Goal: Task Accomplishment & Management: Manage account settings

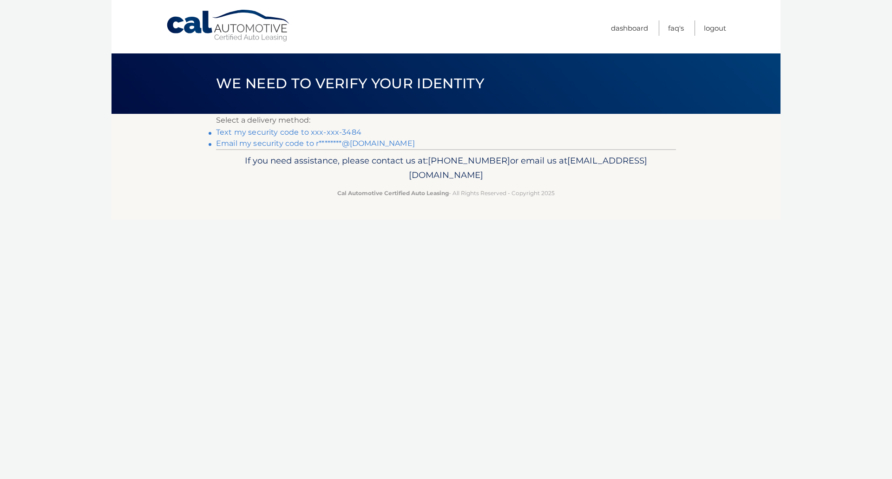
click at [327, 130] on link "Text my security code to xxx-xxx-3484" at bounding box center [288, 132] width 145 height 9
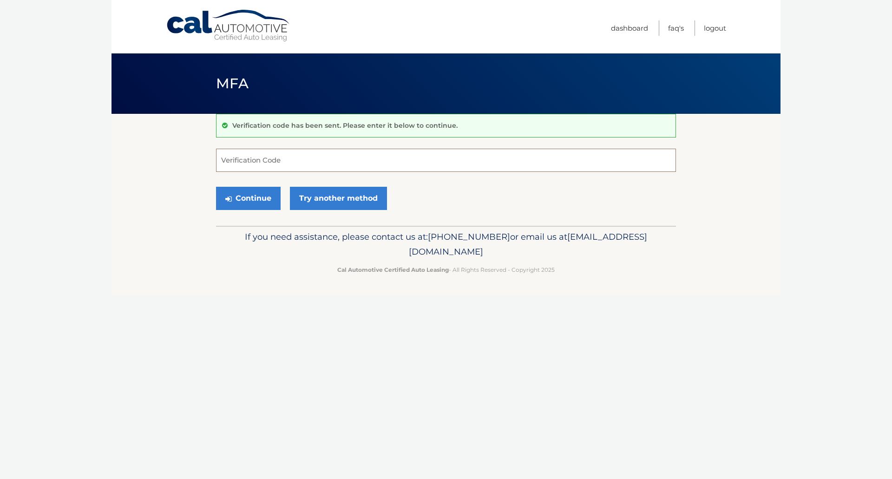
click at [251, 166] on input "Verification Code" at bounding box center [446, 160] width 460 height 23
type input "195670"
click at [261, 196] on button "Continue" at bounding box center [248, 198] width 65 height 23
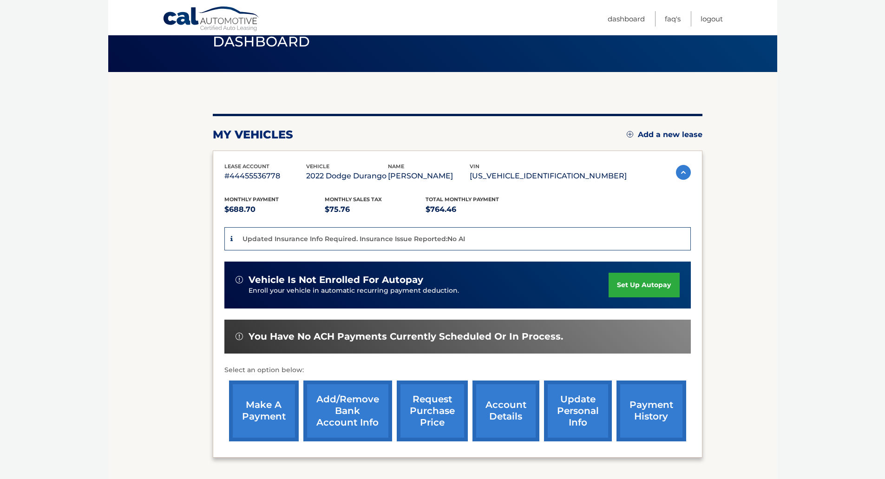
scroll to position [119, 0]
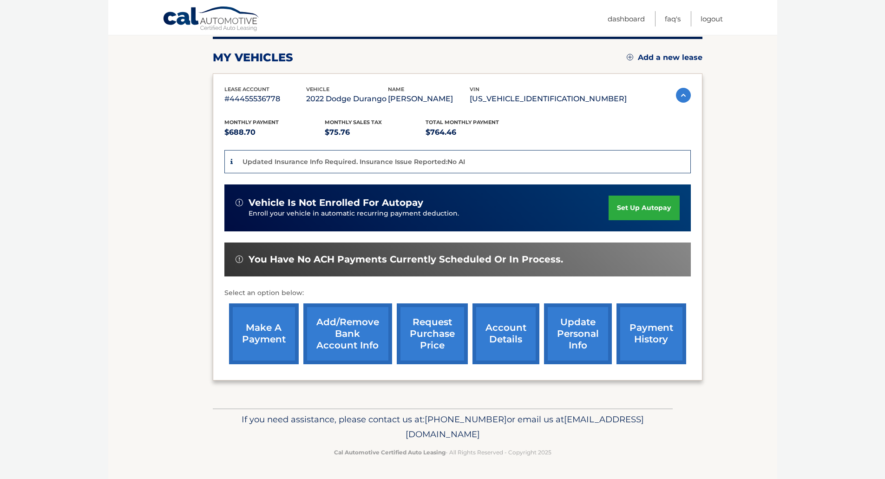
click at [262, 329] on link "make a payment" at bounding box center [264, 333] width 70 height 61
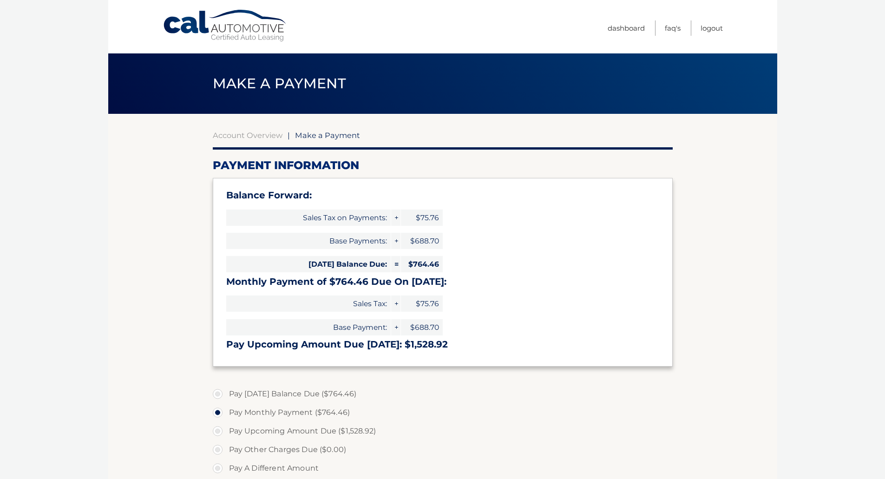
select select "NjQ2NzhiNjEtYzVlMy00MGNiLWEwNjEtOGE1ODAyMTQzM2Zh"
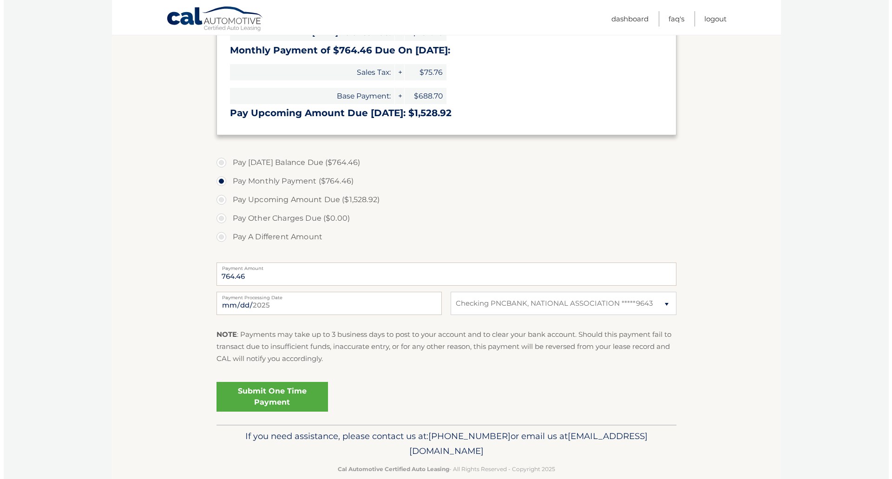
scroll to position [232, 0]
click at [268, 401] on link "Submit One Time Payment" at bounding box center [268, 396] width 111 height 30
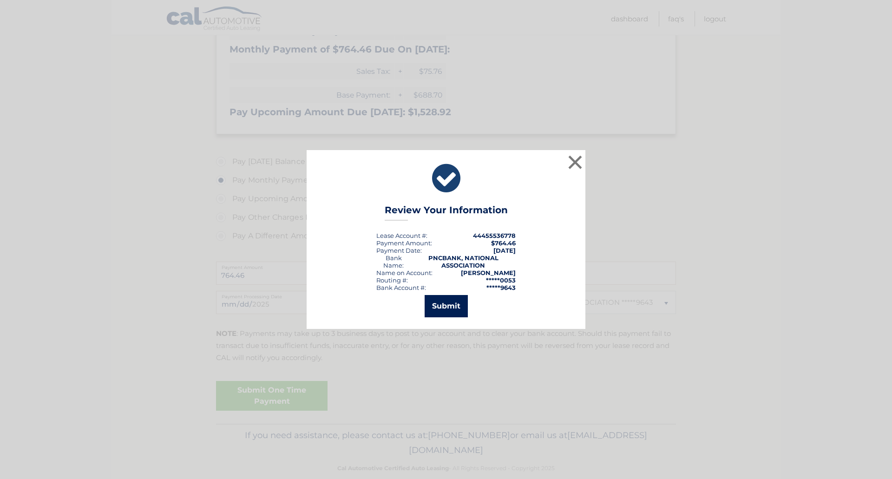
click at [447, 307] on button "Submit" at bounding box center [446, 306] width 43 height 22
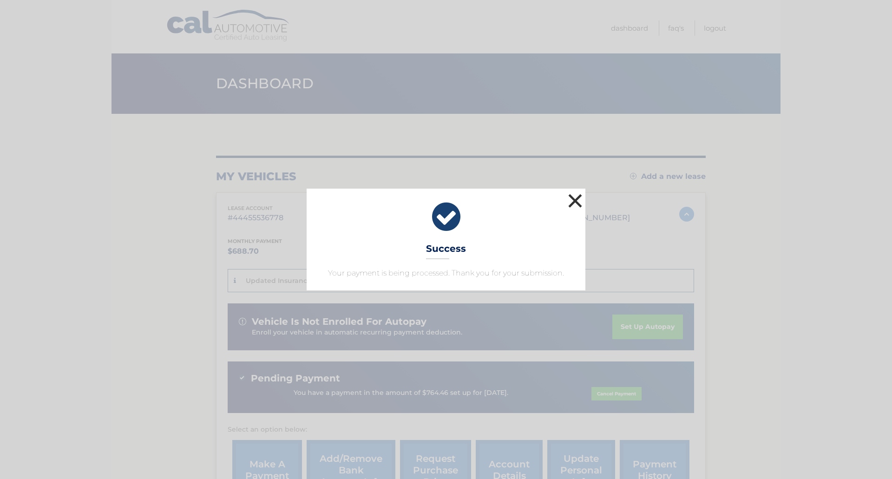
click at [574, 201] on button "×" at bounding box center [575, 200] width 19 height 19
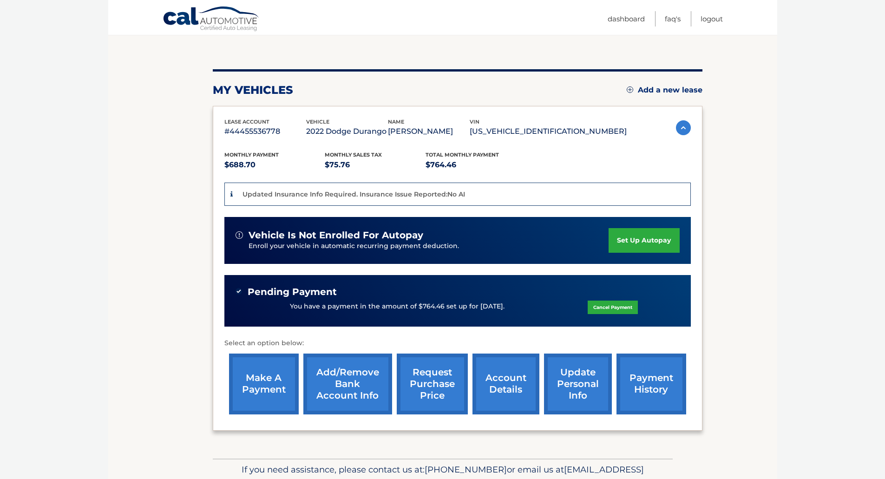
scroll to position [93, 0]
